Goal: Task Accomplishment & Management: Use online tool/utility

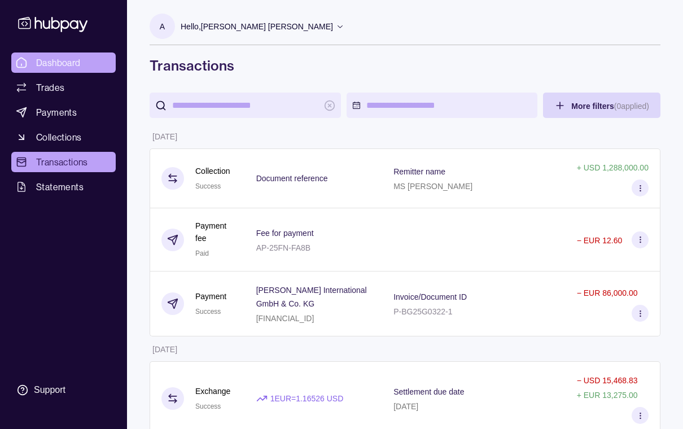
click at [72, 60] on span "Dashboard" at bounding box center [58, 63] width 45 height 14
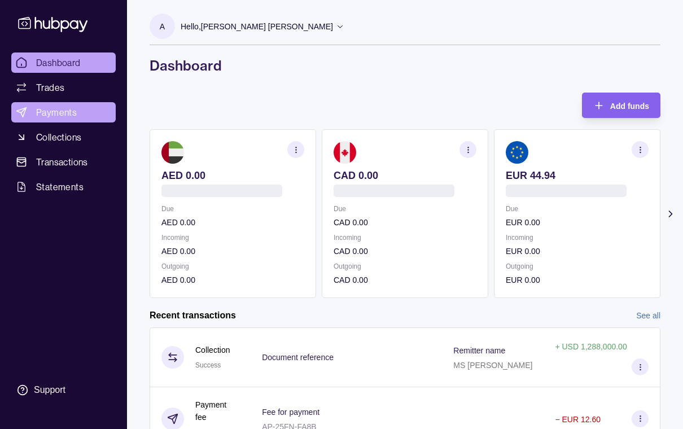
click at [63, 113] on span "Payments" at bounding box center [56, 113] width 41 height 14
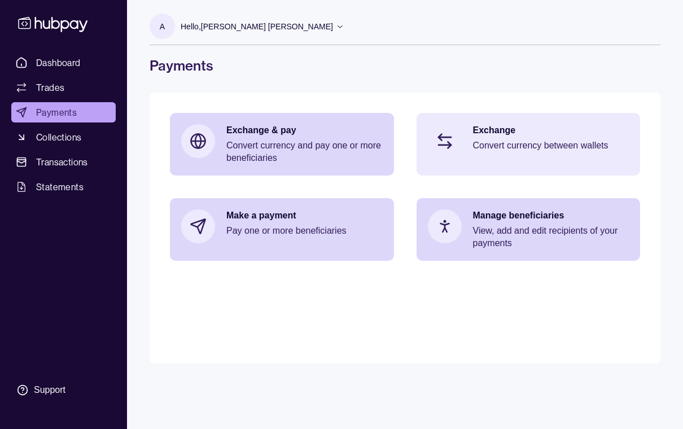
click at [512, 146] on p "Convert currency between wallets" at bounding box center [551, 145] width 156 height 12
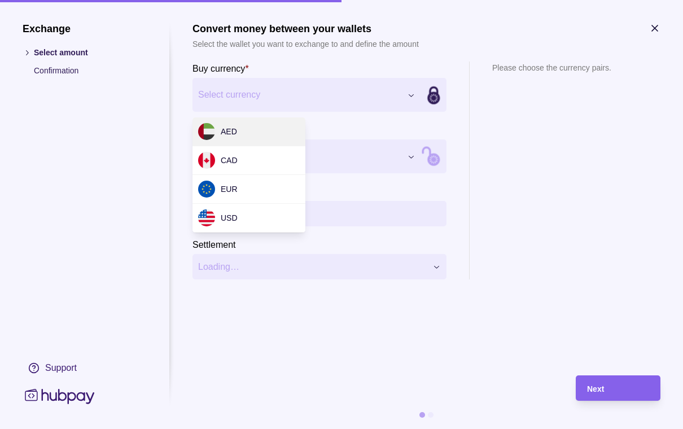
click at [412, 428] on div "Exchange Select amount Confirmation Support Convert money between your wallets …" at bounding box center [341, 429] width 683 height 0
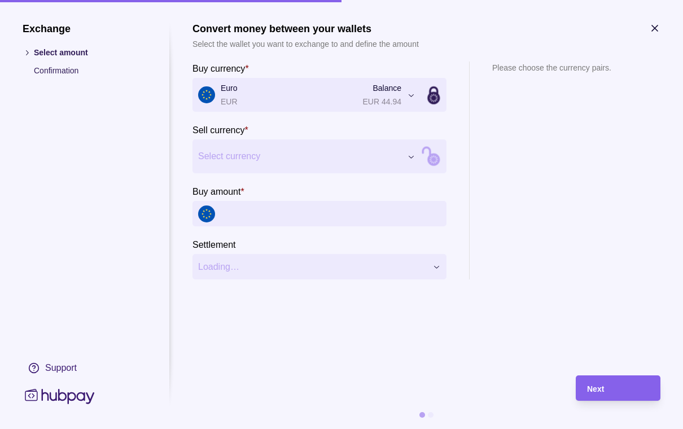
click at [409, 428] on div "Exchange Select amount Confirmation Support Convert money between your wallets …" at bounding box center [341, 429] width 683 height 0
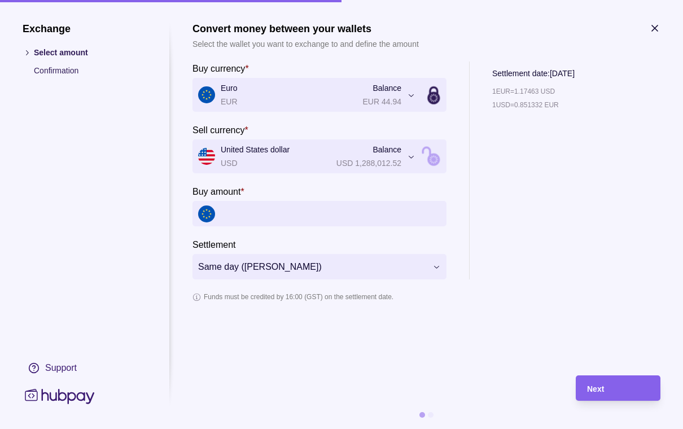
click at [273, 213] on input "Buy amount *" at bounding box center [331, 213] width 220 height 25
type input "*"
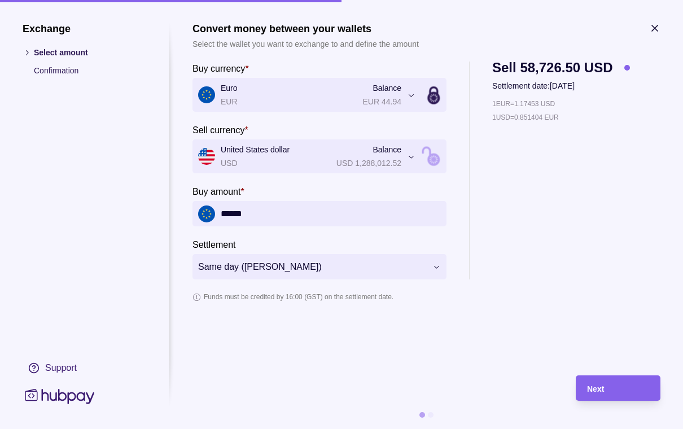
type input "*******"
click at [606, 395] on div "Next" at bounding box center [618, 389] width 62 height 14
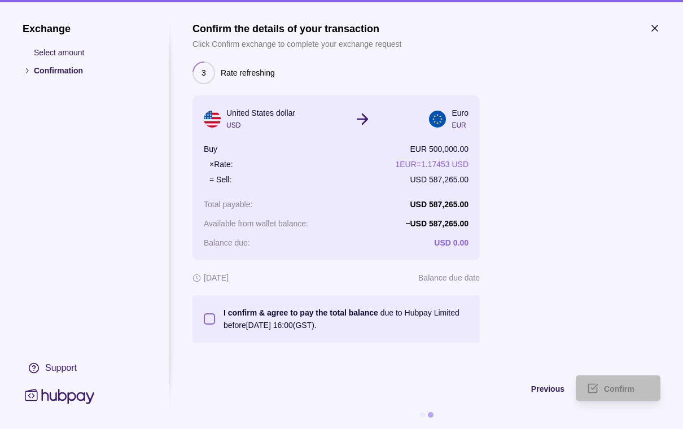
click at [211, 322] on button "I confirm & agree to pay the total balance due to Hubpay Limited before [DATE] …" at bounding box center [209, 318] width 11 height 11
click at [618, 387] on span "Confirm" at bounding box center [619, 388] width 30 height 9
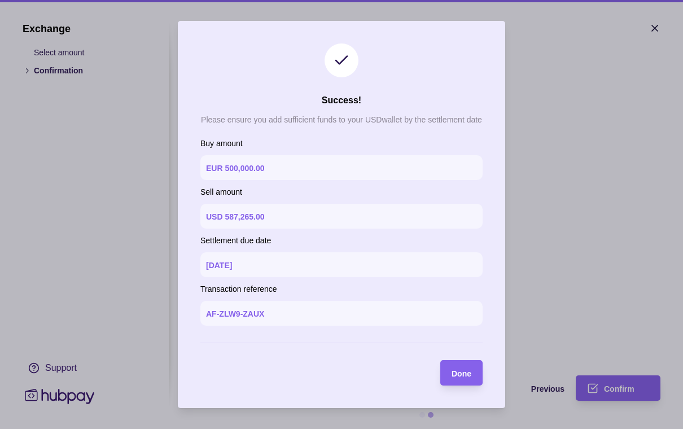
click at [460, 378] on div "Done" at bounding box center [462, 373] width 20 height 14
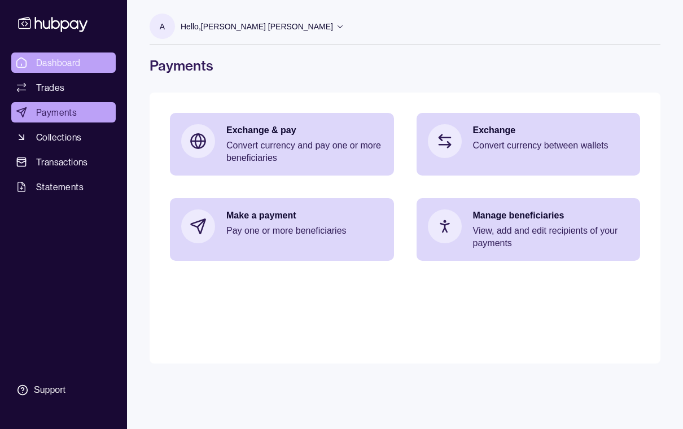
click at [69, 54] on link "Dashboard" at bounding box center [63, 62] width 104 height 20
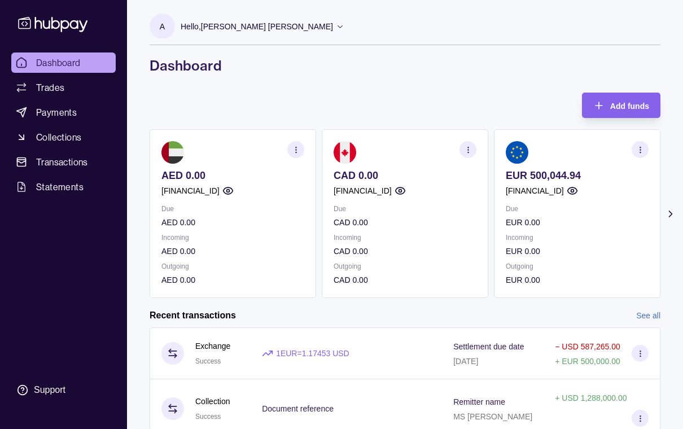
click at [672, 214] on icon at bounding box center [670, 213] width 11 height 11
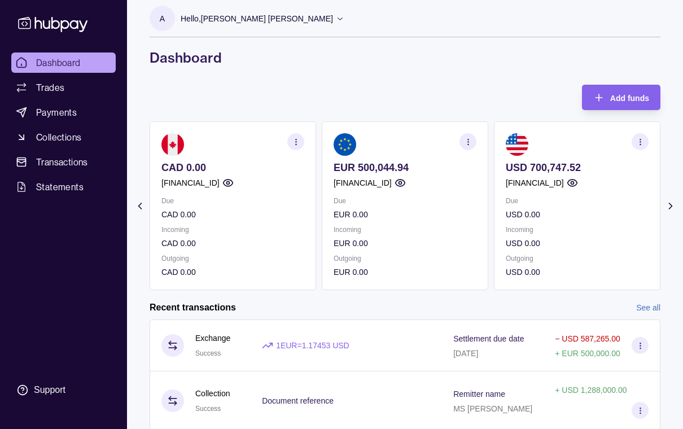
scroll to position [8, 0]
click at [338, 19] on icon at bounding box center [340, 18] width 5 height 3
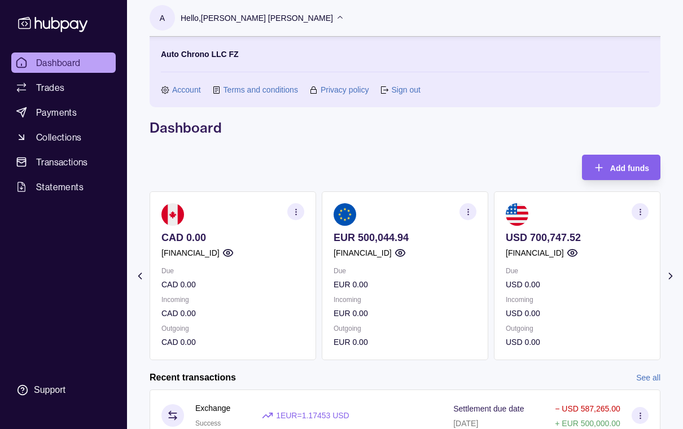
click at [404, 91] on link "Sign out" at bounding box center [405, 90] width 29 height 12
